Goal: Information Seeking & Learning: Learn about a topic

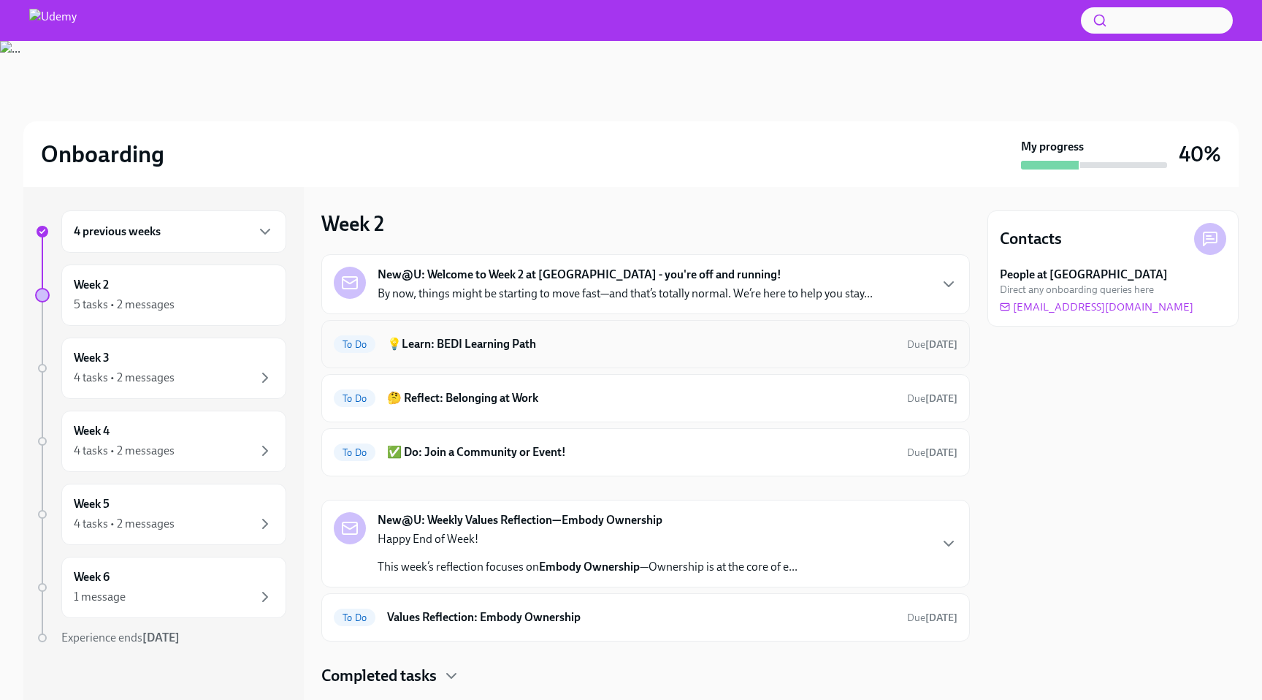
click at [641, 336] on h6 "💡Learn: BEDI Learning Path" at bounding box center [641, 344] width 508 height 16
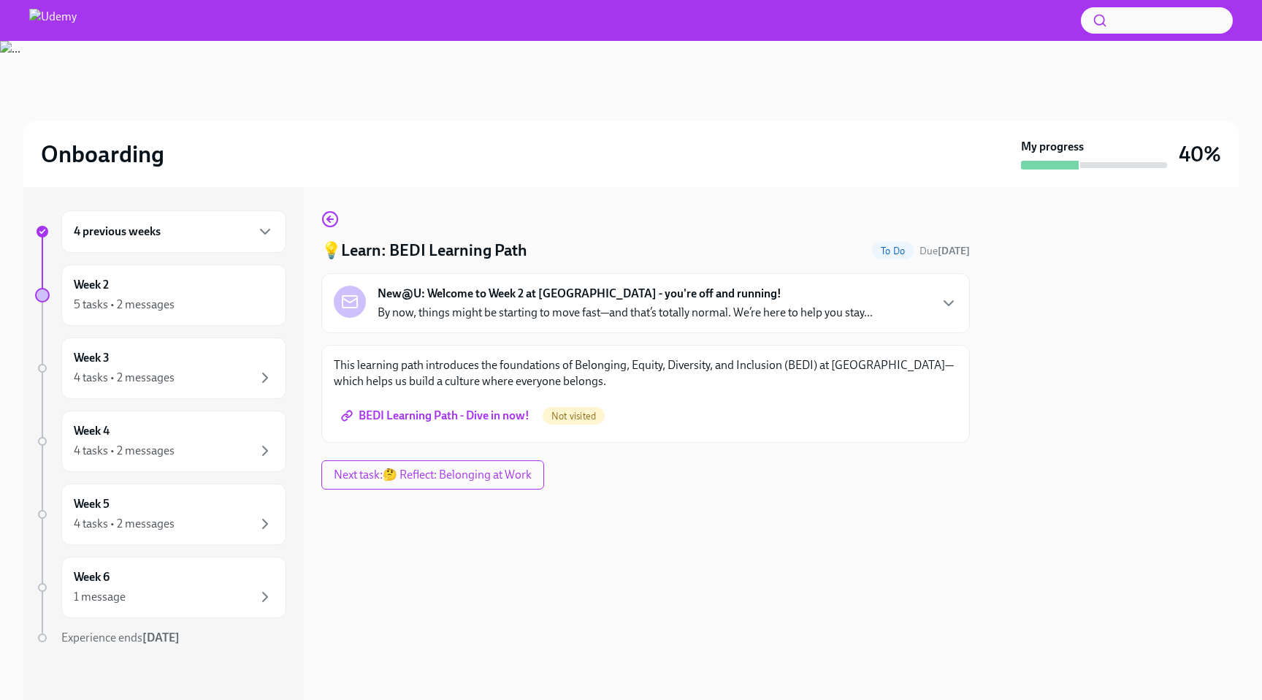
click at [484, 414] on span "BEDI Learning Path - Dive in now!" at bounding box center [437, 415] width 186 height 15
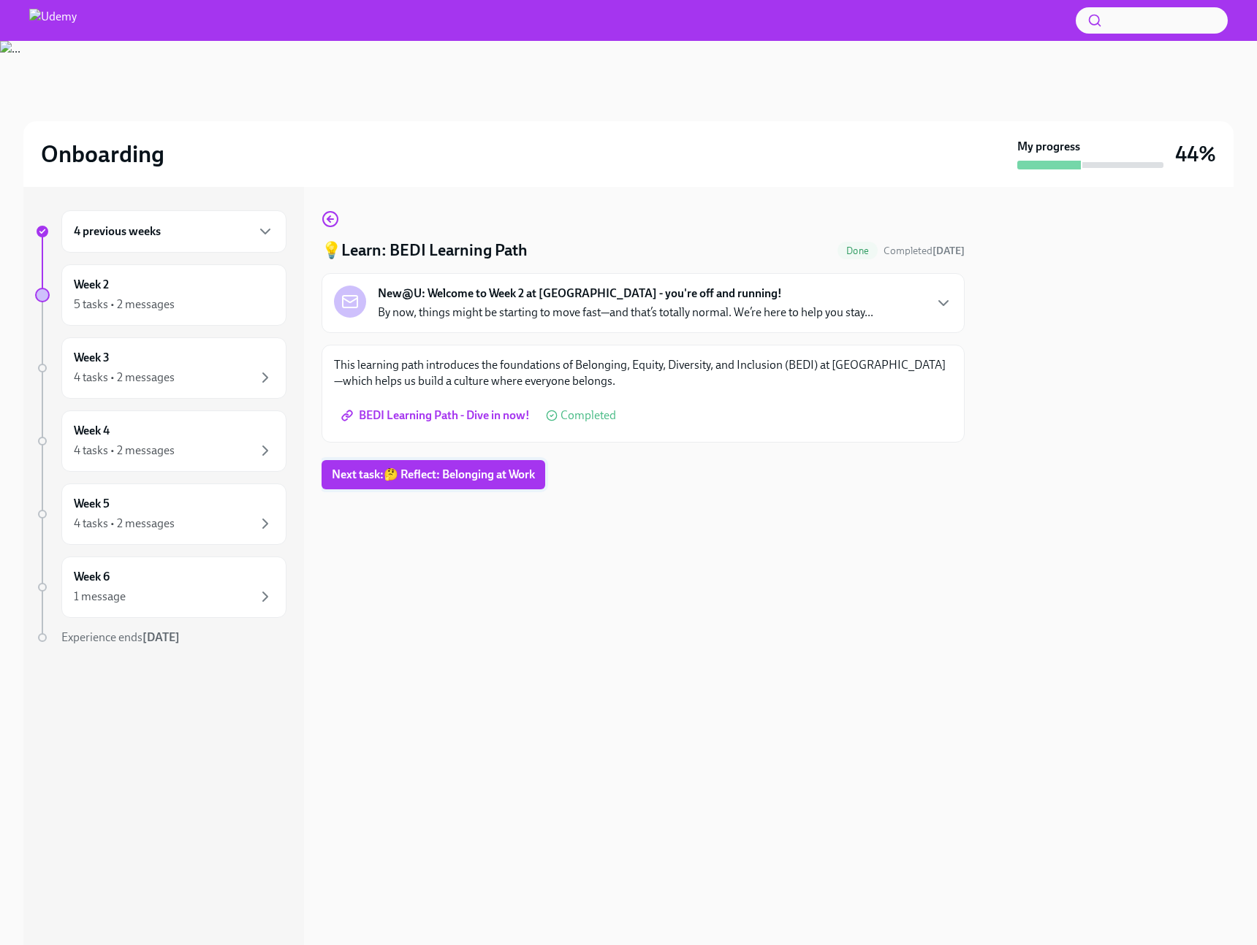
click at [451, 472] on span "Next task : 🤔 Reflect: Belonging at Work" at bounding box center [433, 475] width 203 height 15
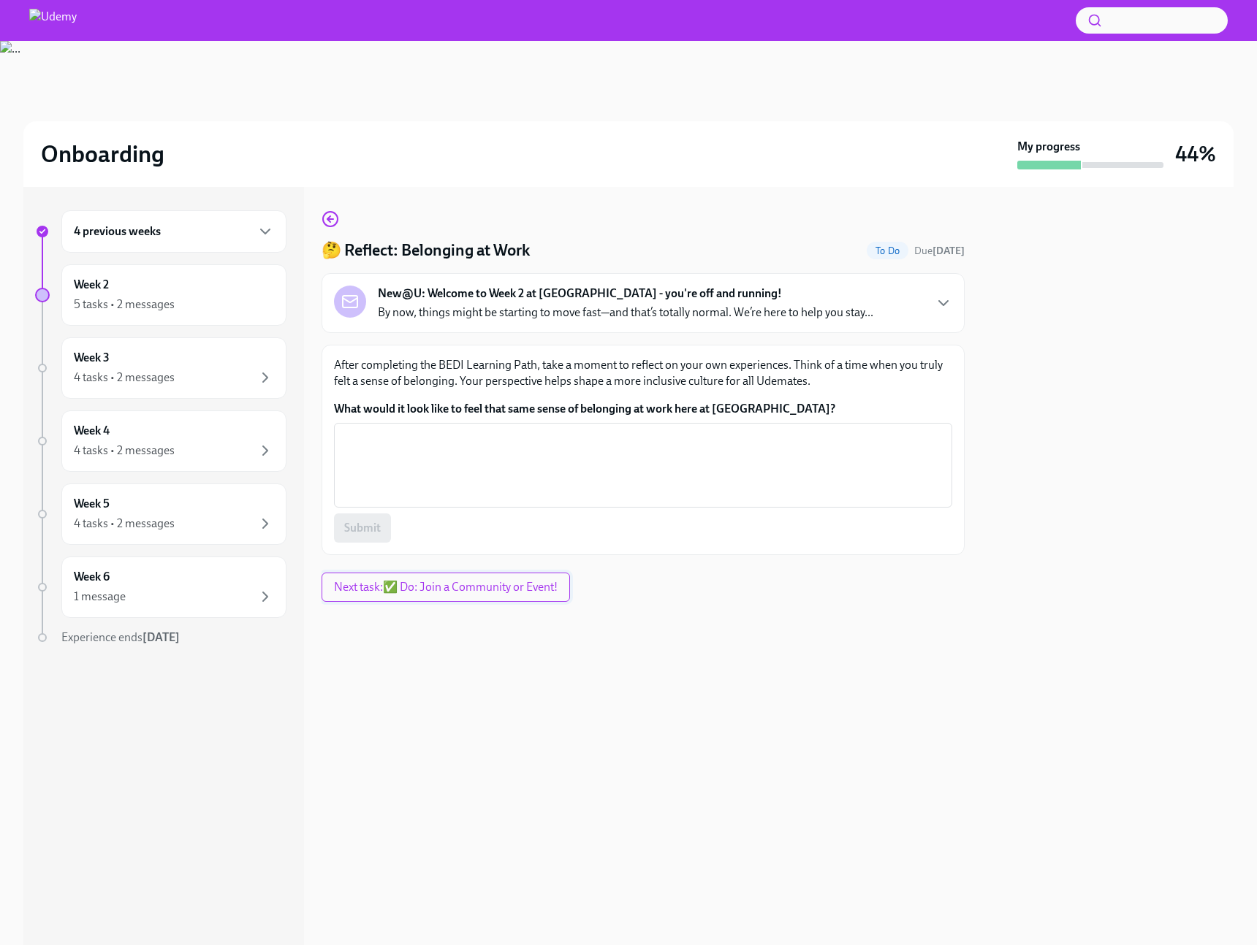
click at [478, 595] on button "Next task : ✅ Do: Join a Community or Event!" at bounding box center [445, 587] width 248 height 29
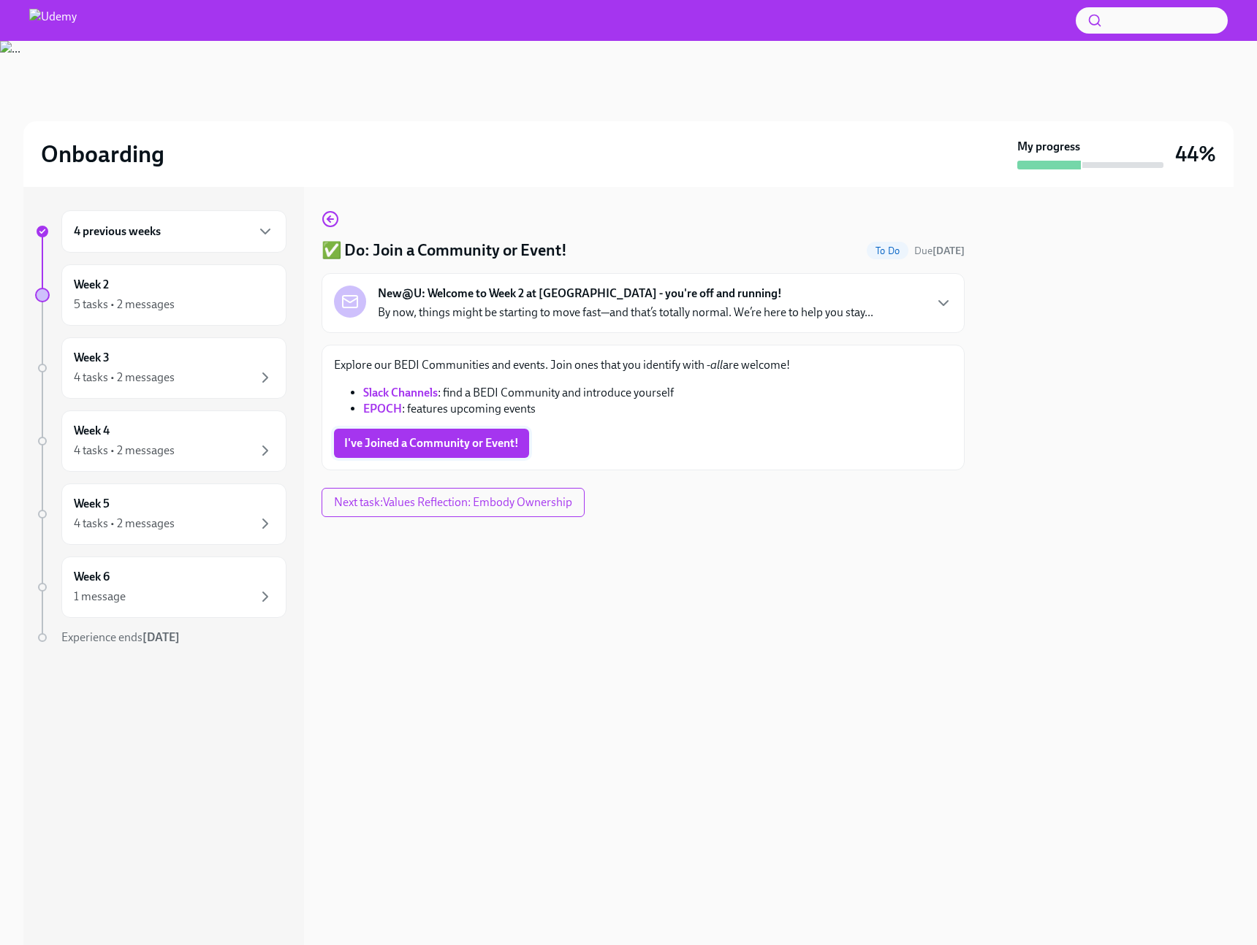
click at [438, 443] on span "I've Joined a Community or Event!" at bounding box center [431, 443] width 175 height 15
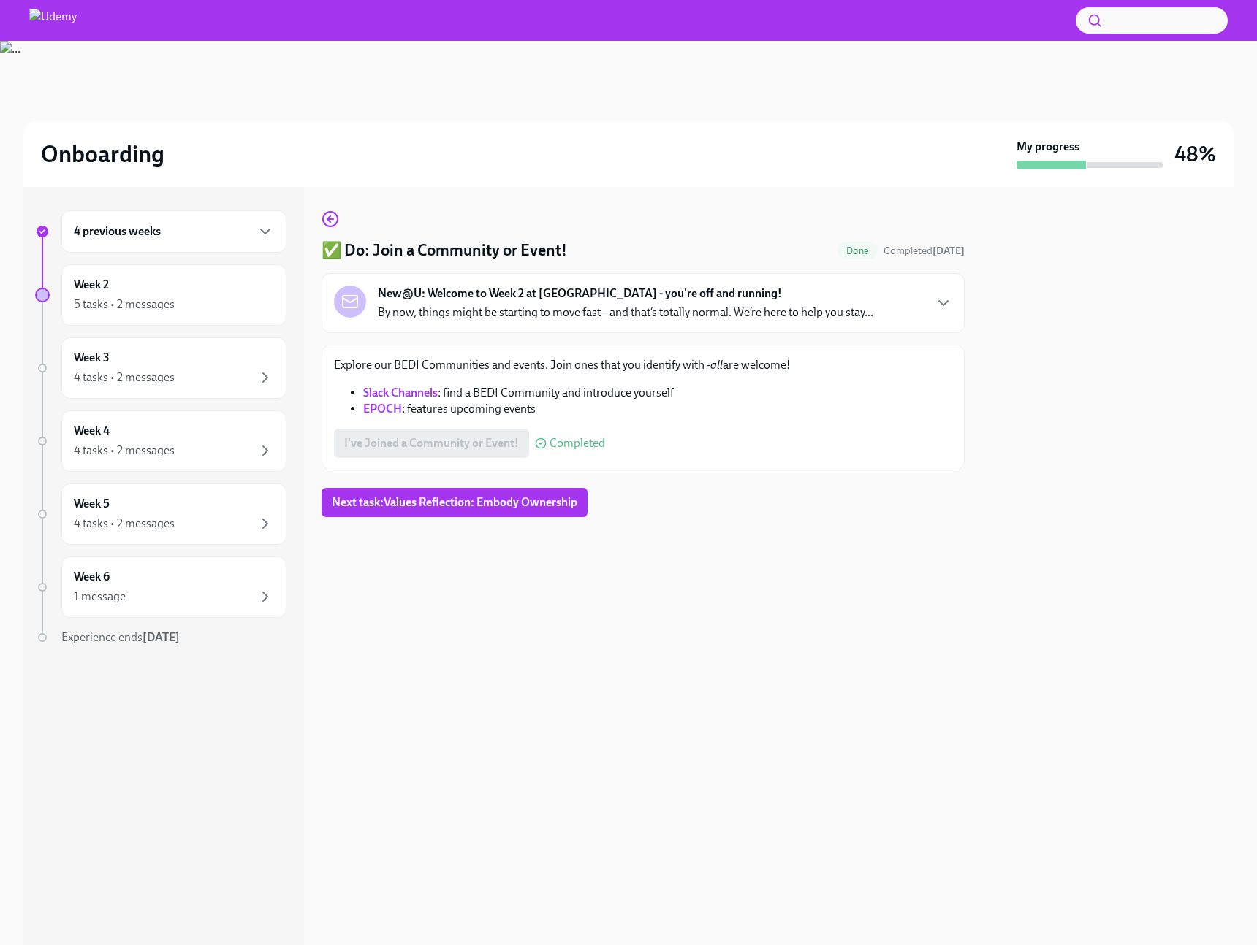
click at [427, 395] on link "Slack Channels" at bounding box center [400, 393] width 75 height 14
click at [544, 504] on span "Next task : Values Reflection: Embody Ownership" at bounding box center [454, 502] width 245 height 15
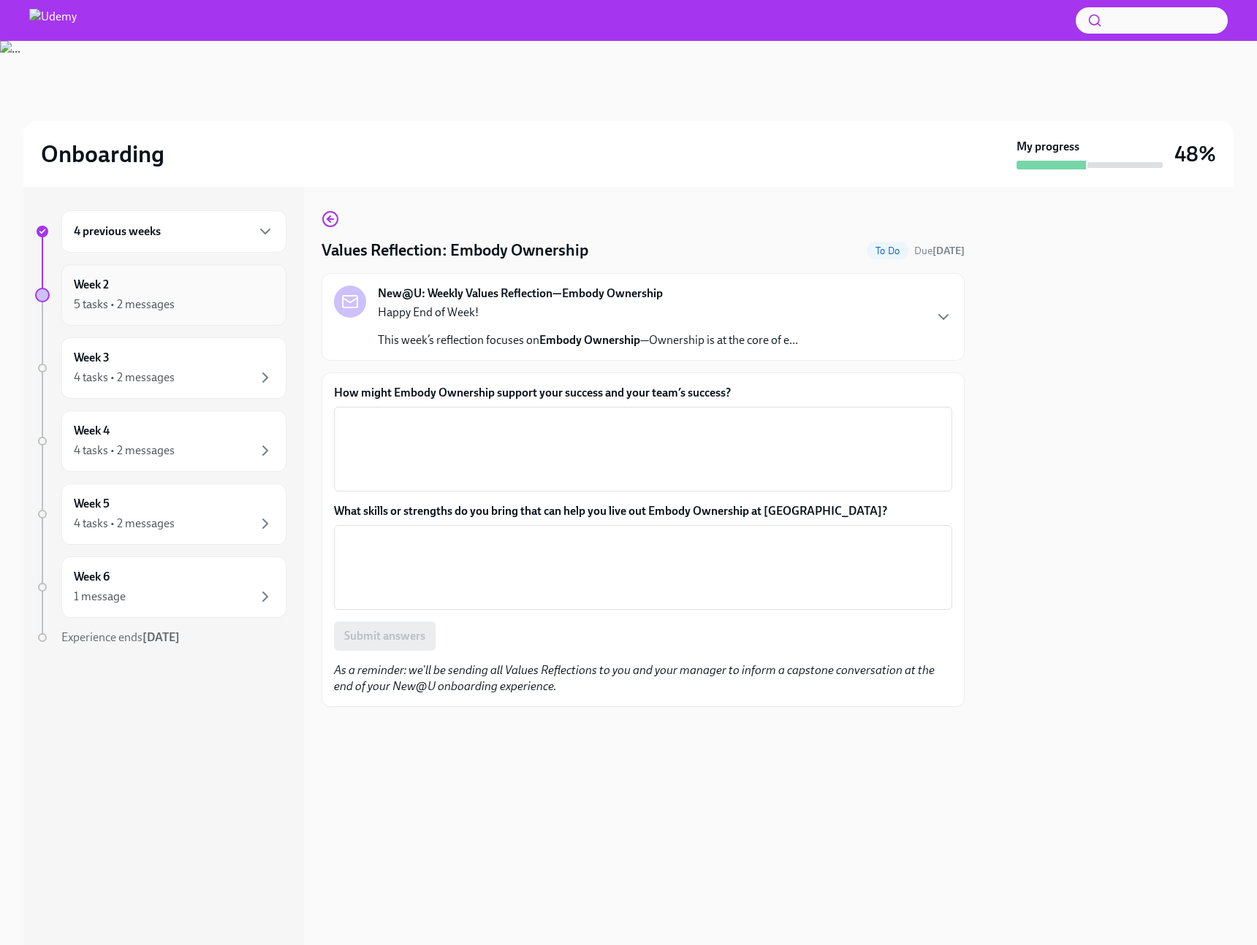
click at [149, 314] on div "Week 2 5 tasks • 2 messages" at bounding box center [173, 294] width 225 height 61
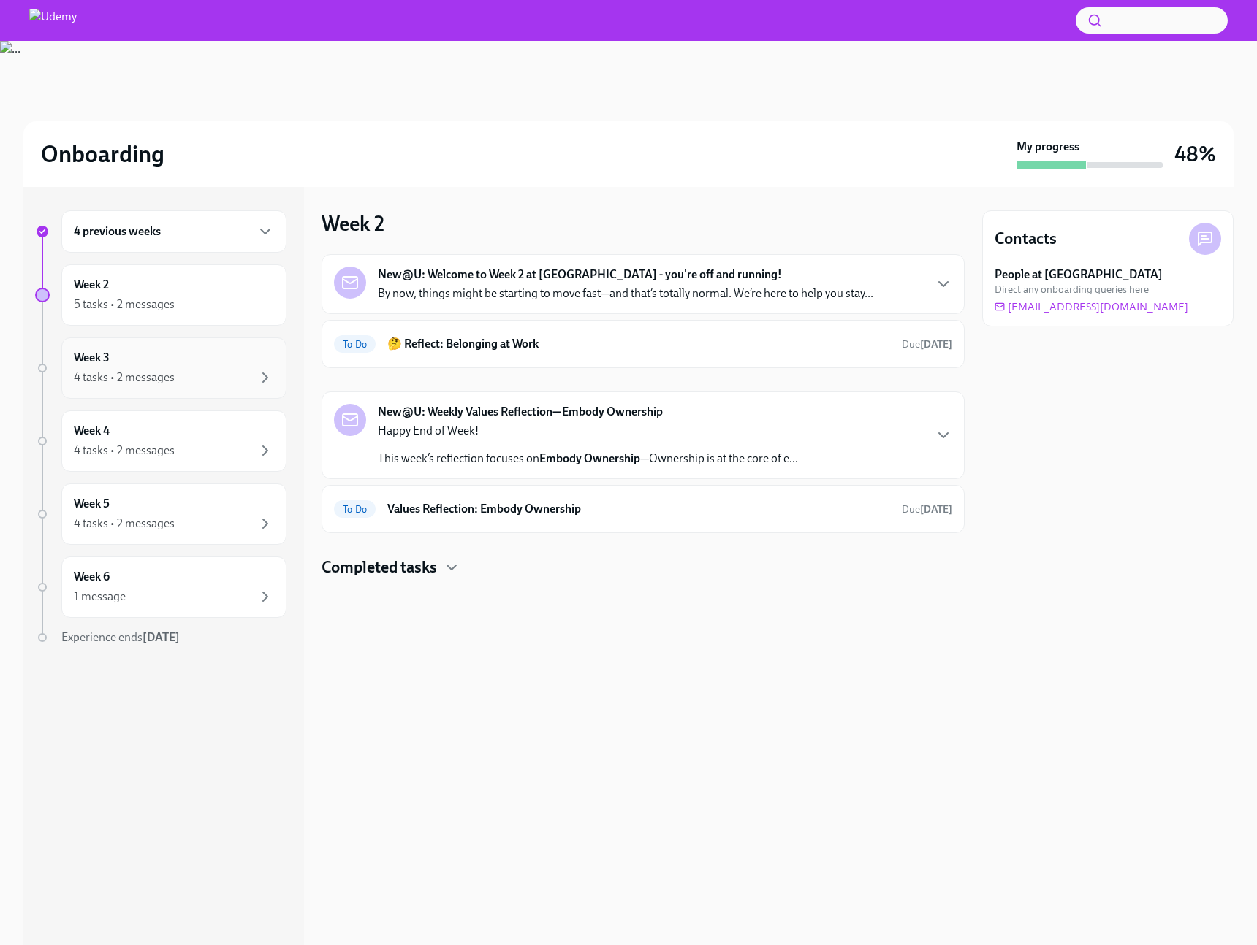
click at [156, 386] on div "Week 3 4 tasks • 2 messages" at bounding box center [173, 368] width 225 height 61
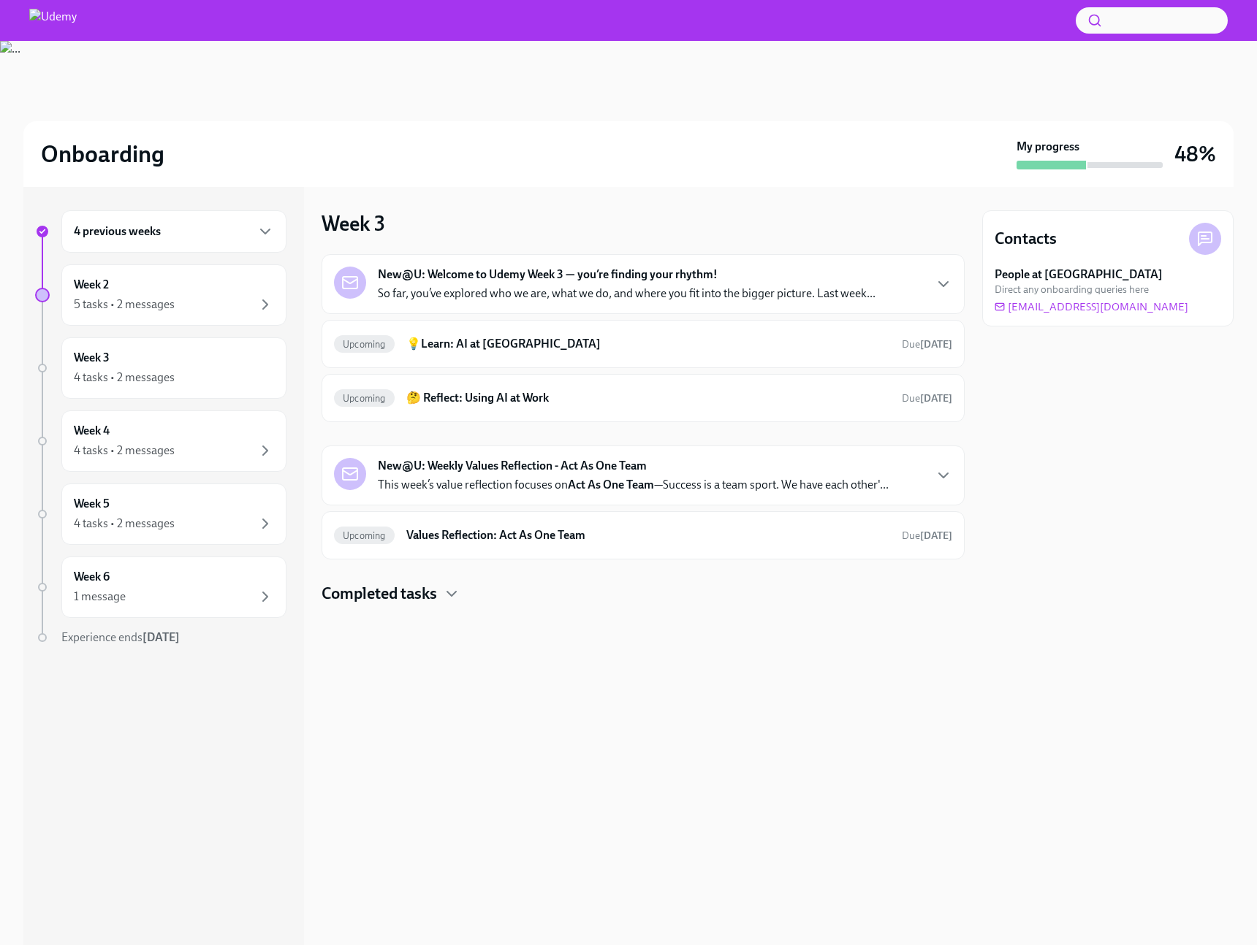
click at [548, 299] on p "So far, you’ve explored who we are, what we do, and where you fit into the bigg…" at bounding box center [627, 294] width 498 height 16
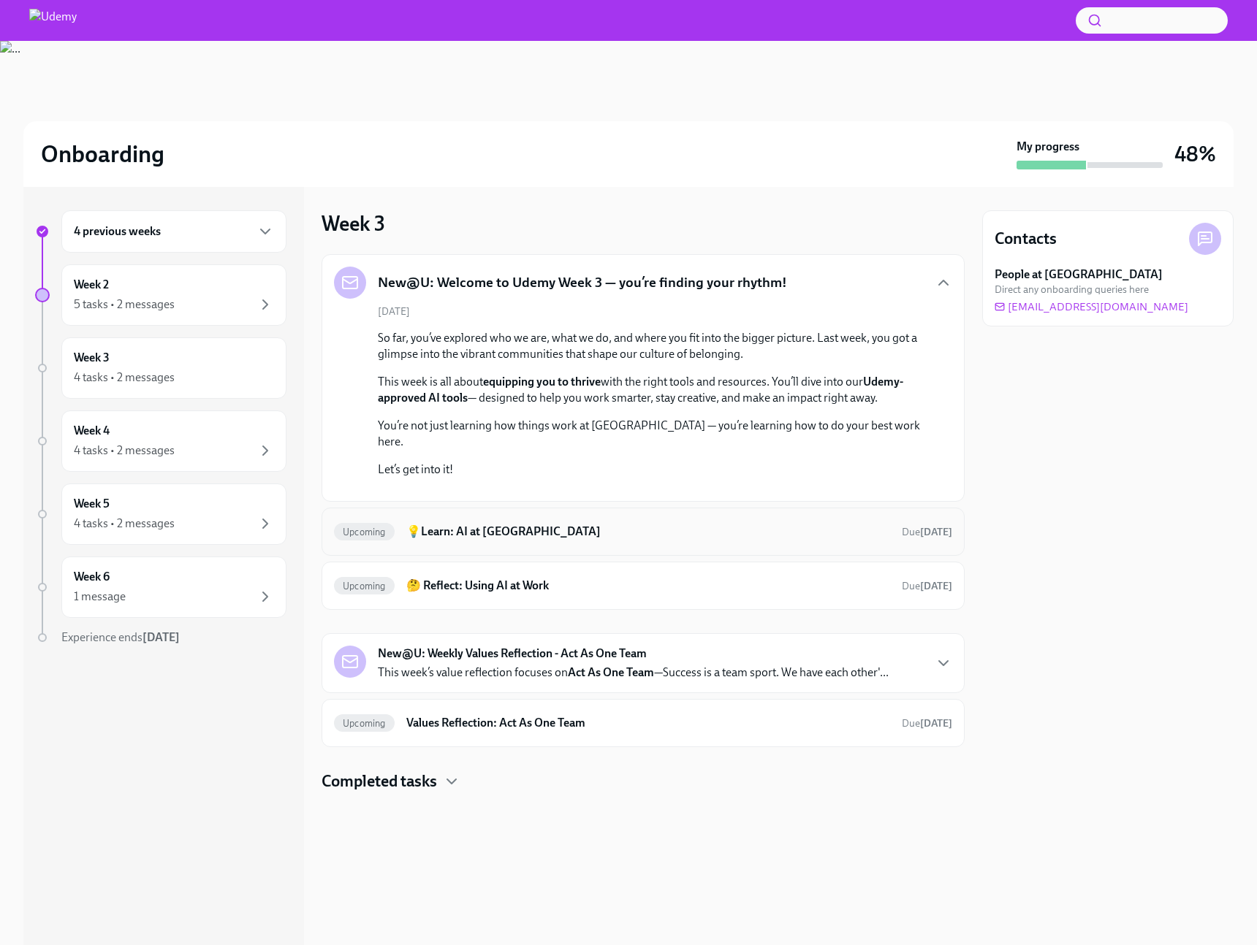
scroll to position [3, 0]
click at [641, 540] on h6 "💡Learn: AI at [GEOGRAPHIC_DATA]" at bounding box center [648, 532] width 484 height 16
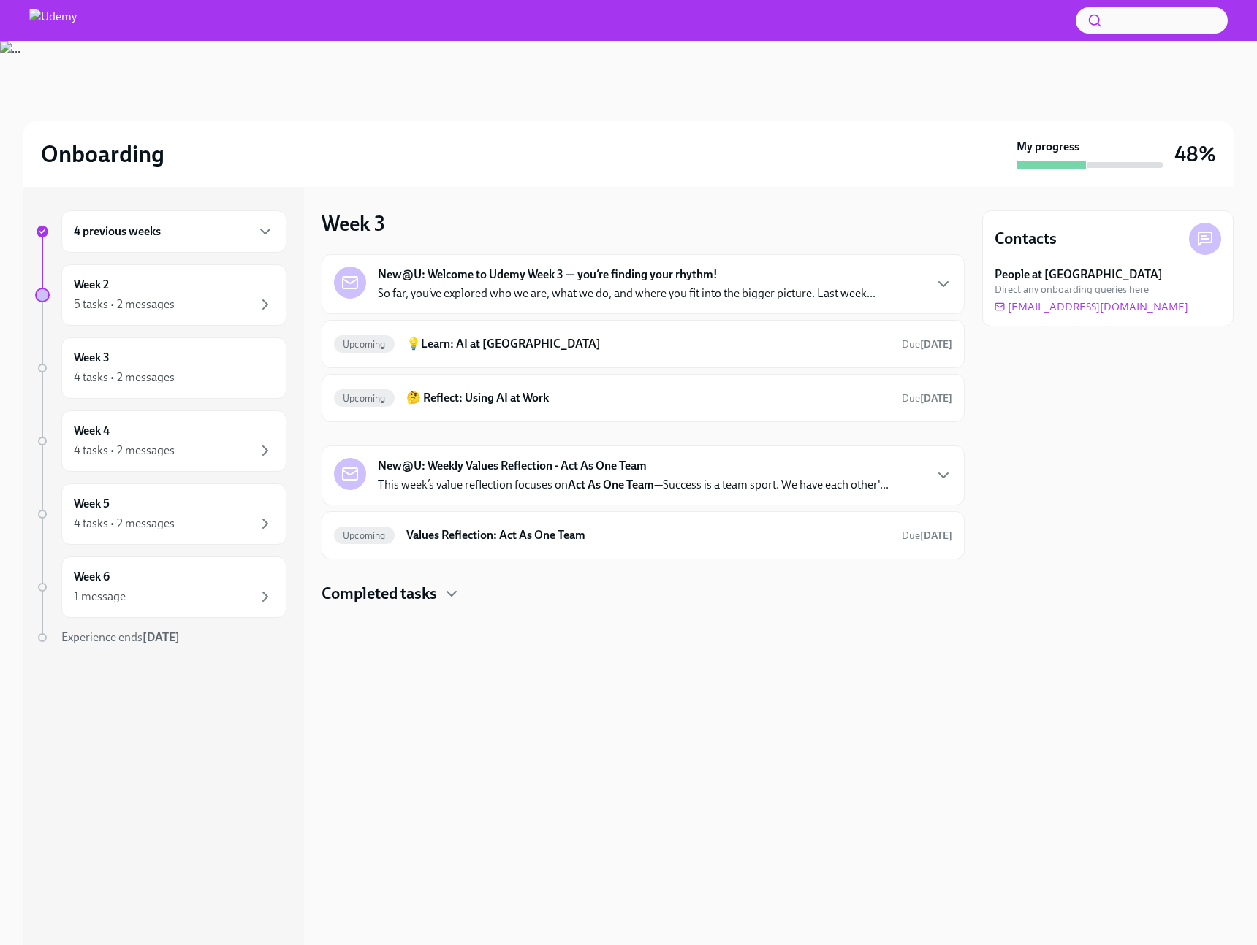
click at [189, 408] on div "4 previous weeks Week 2 5 tasks • 2 messages Week 3 4 tasks • 2 messages Week 4…" at bounding box center [160, 457] width 251 height 494
click at [197, 446] on div "4 tasks • 2 messages" at bounding box center [174, 451] width 200 height 18
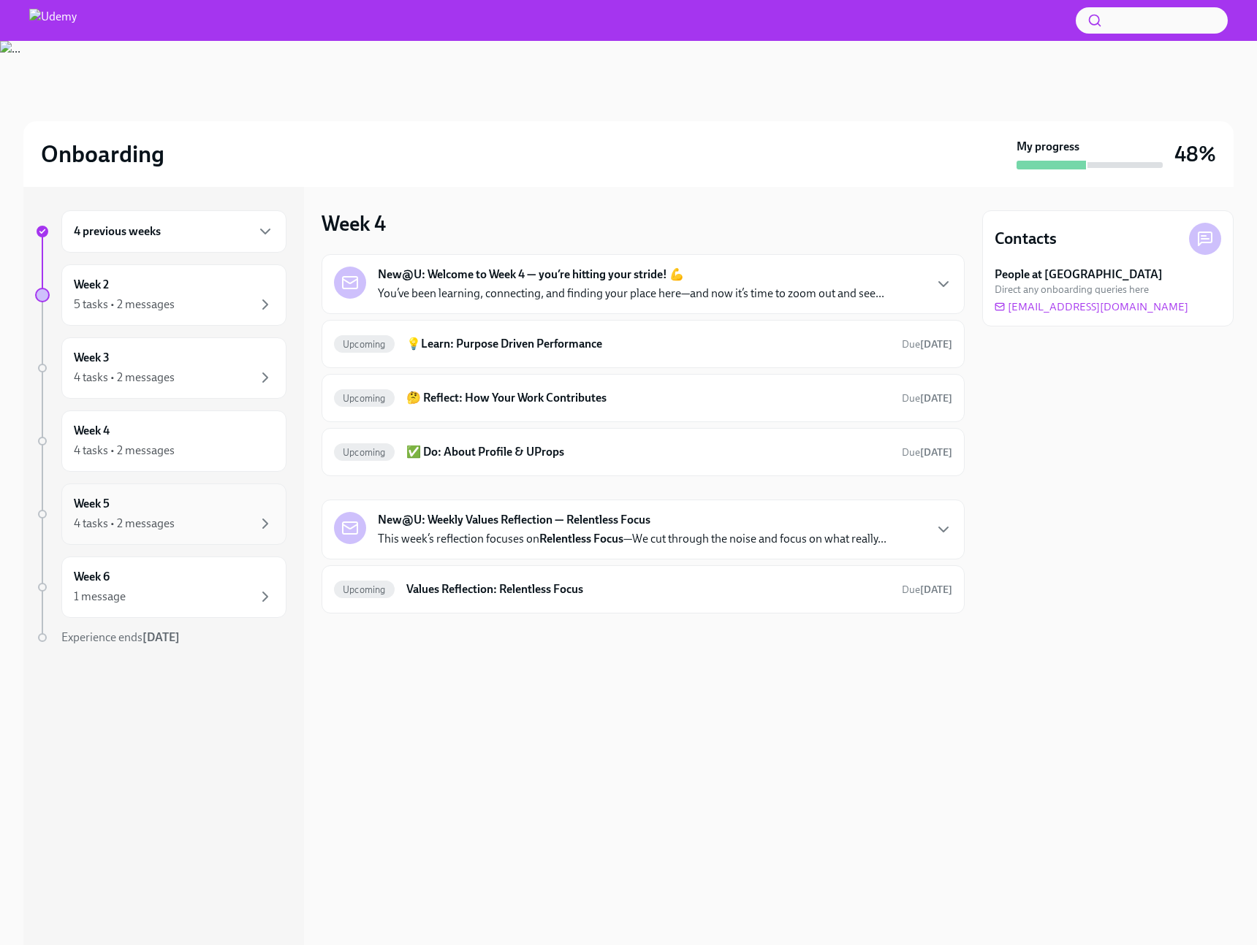
click at [196, 513] on div "Week 5 4 tasks • 2 messages" at bounding box center [174, 514] width 200 height 37
click at [112, 580] on div "Week 6 1 message" at bounding box center [174, 587] width 200 height 37
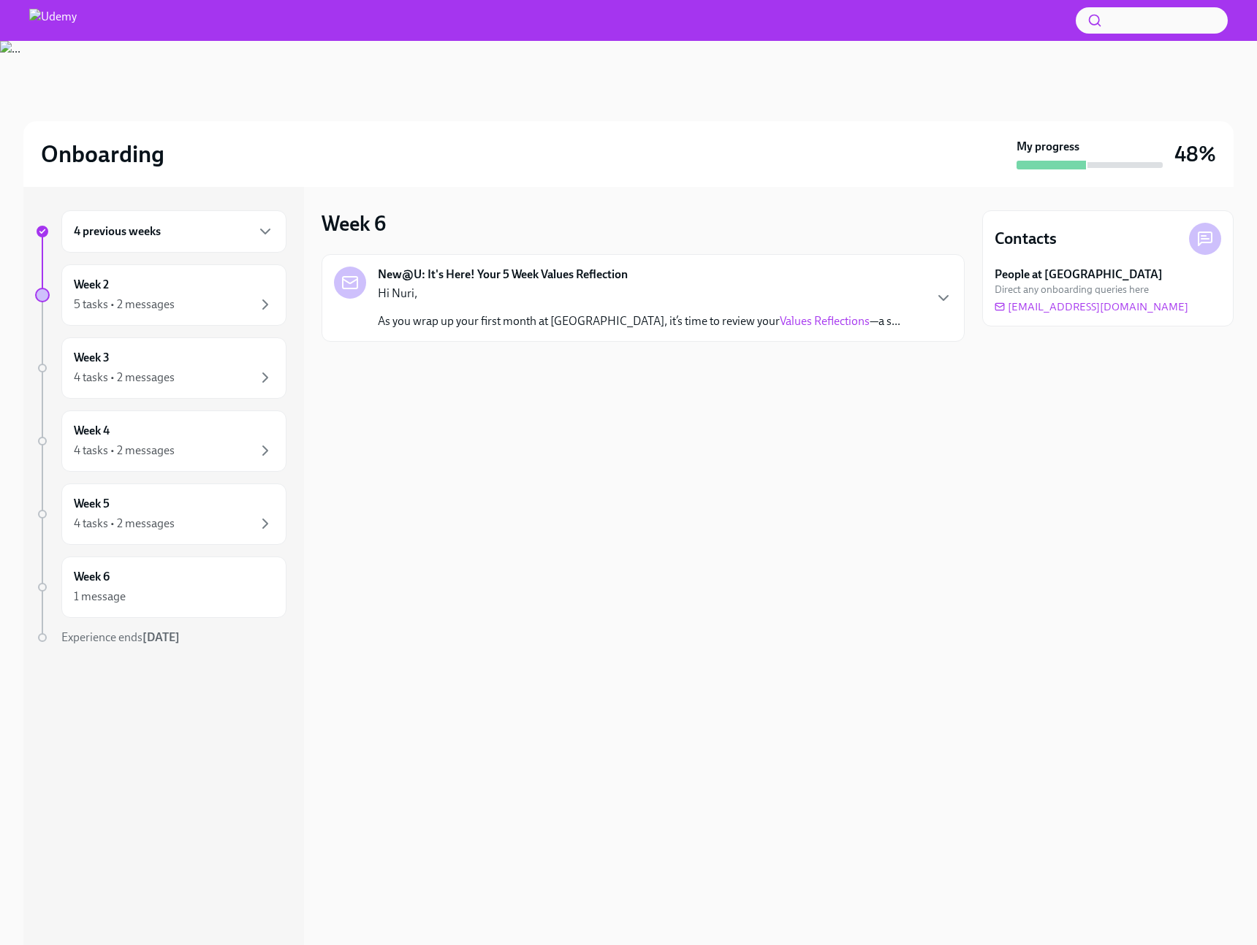
click at [560, 526] on div "Week 6 New@U: It's Here! Your 5 Week Values Reflection Hi Nuri, As you wrap up …" at bounding box center [642, 566] width 643 height 758
